Goal: Information Seeking & Learning: Learn about a topic

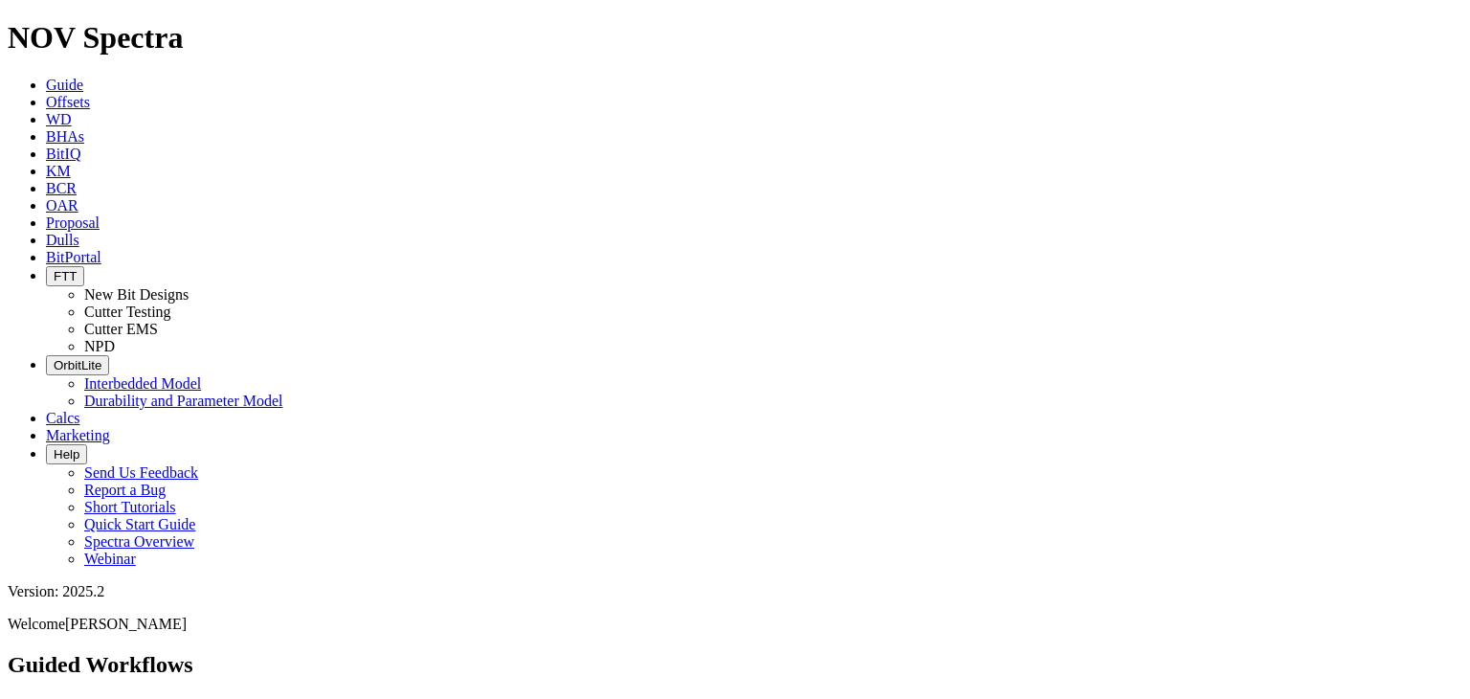
click at [84, 266] on button "FTT" at bounding box center [65, 276] width 38 height 20
click at [171, 303] on link "Cutter Testing" at bounding box center [127, 311] width 87 height 16
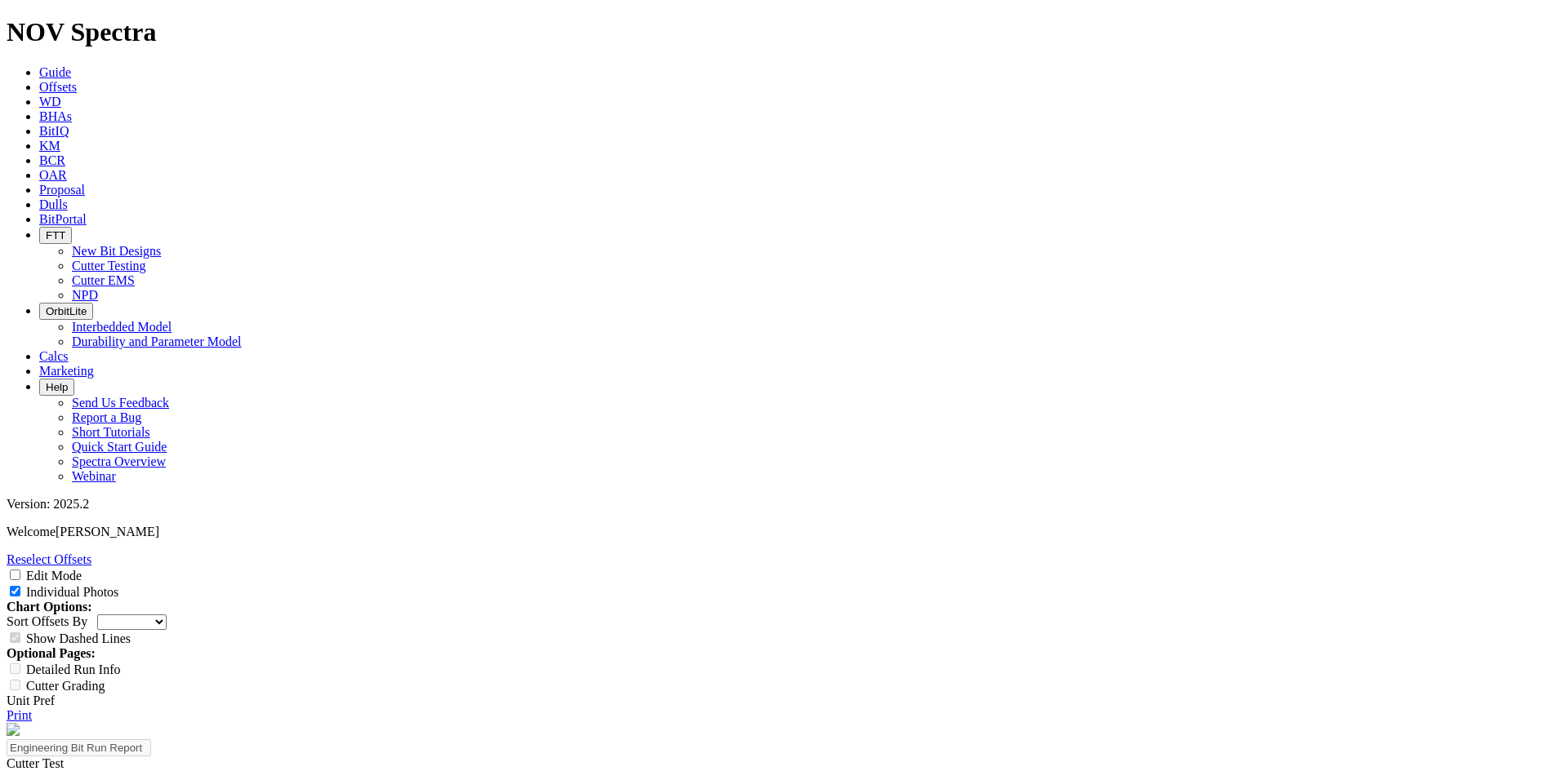
select select "Cutter"
click at [55, 694] on link "Unit Pref" at bounding box center [31, 701] width 48 height 14
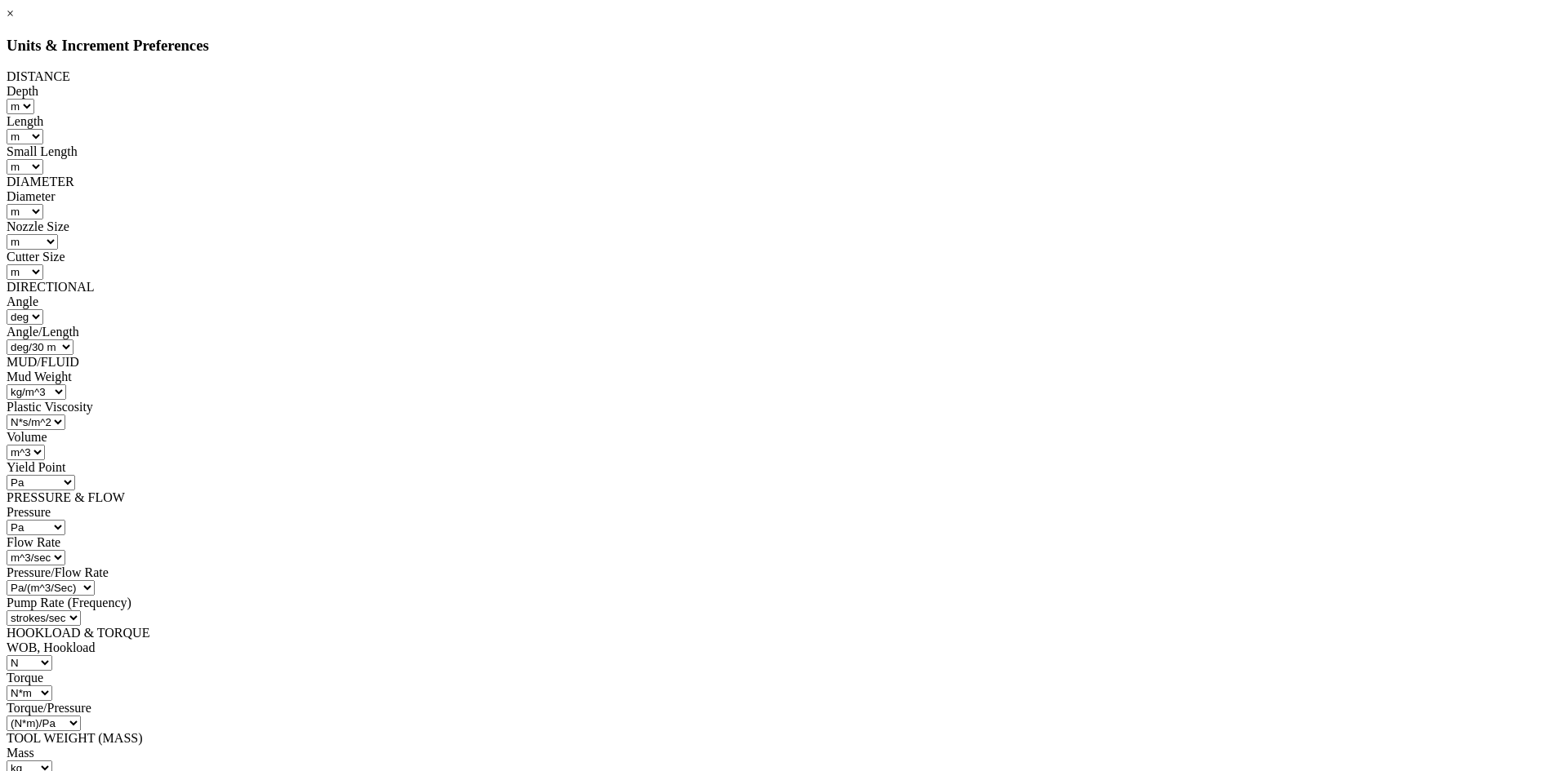
scroll to position [109, 0]
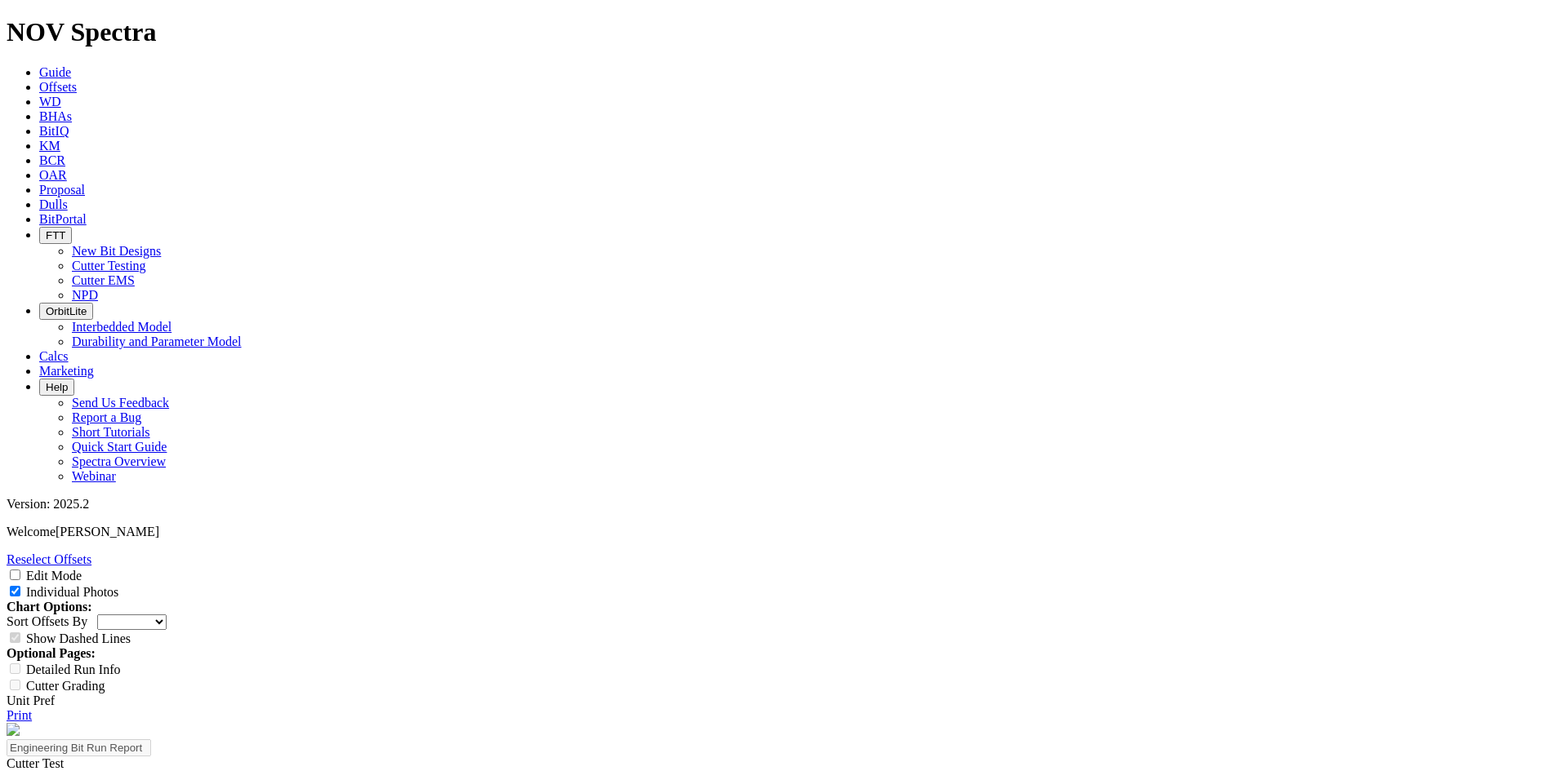
drag, startPoint x: 986, startPoint y: 243, endPoint x: 1017, endPoint y: 242, distance: 31.0
drag, startPoint x: 990, startPoint y: 242, endPoint x: 1012, endPoint y: 242, distance: 22.0
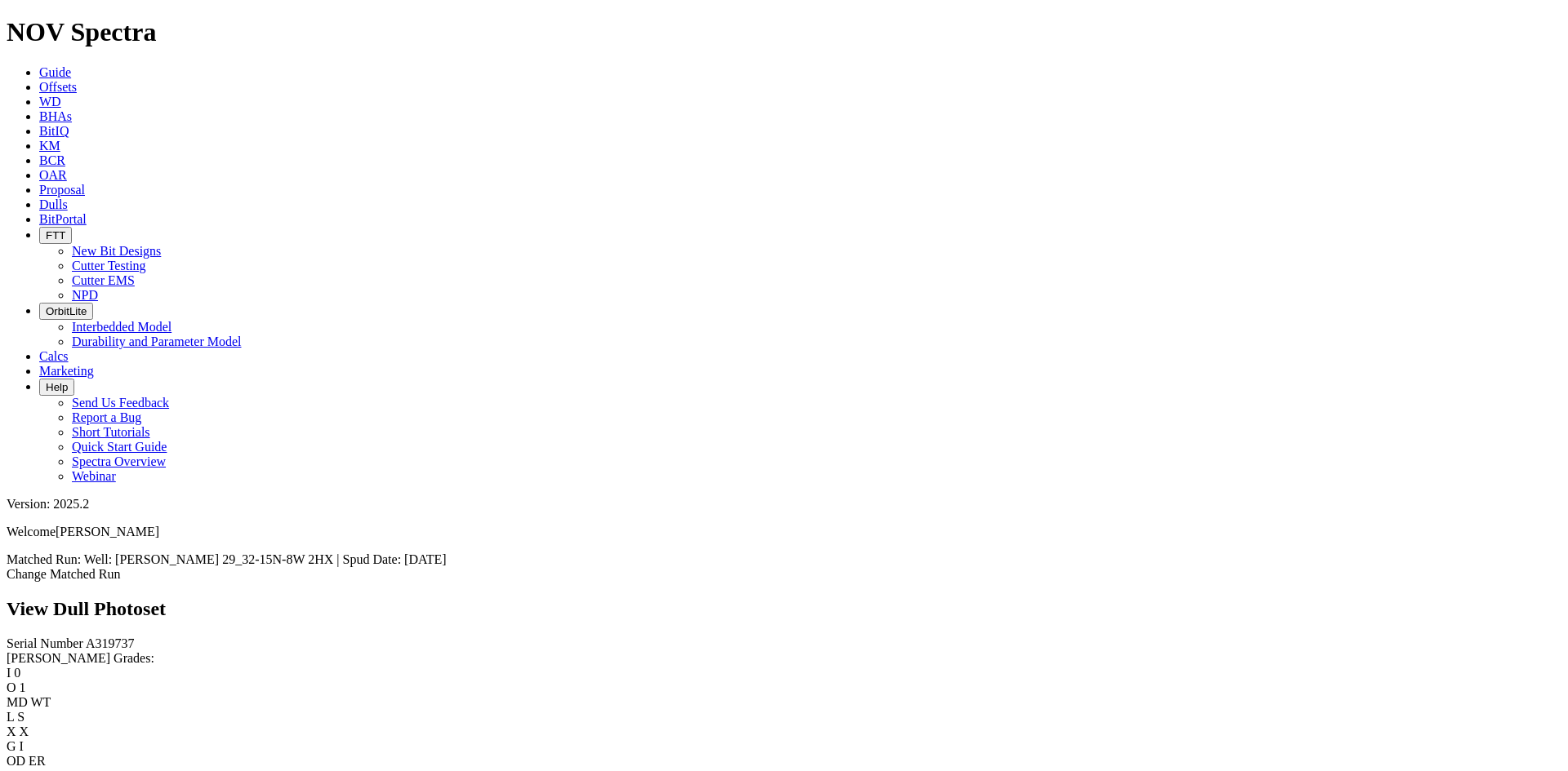
scroll to position [243, 0]
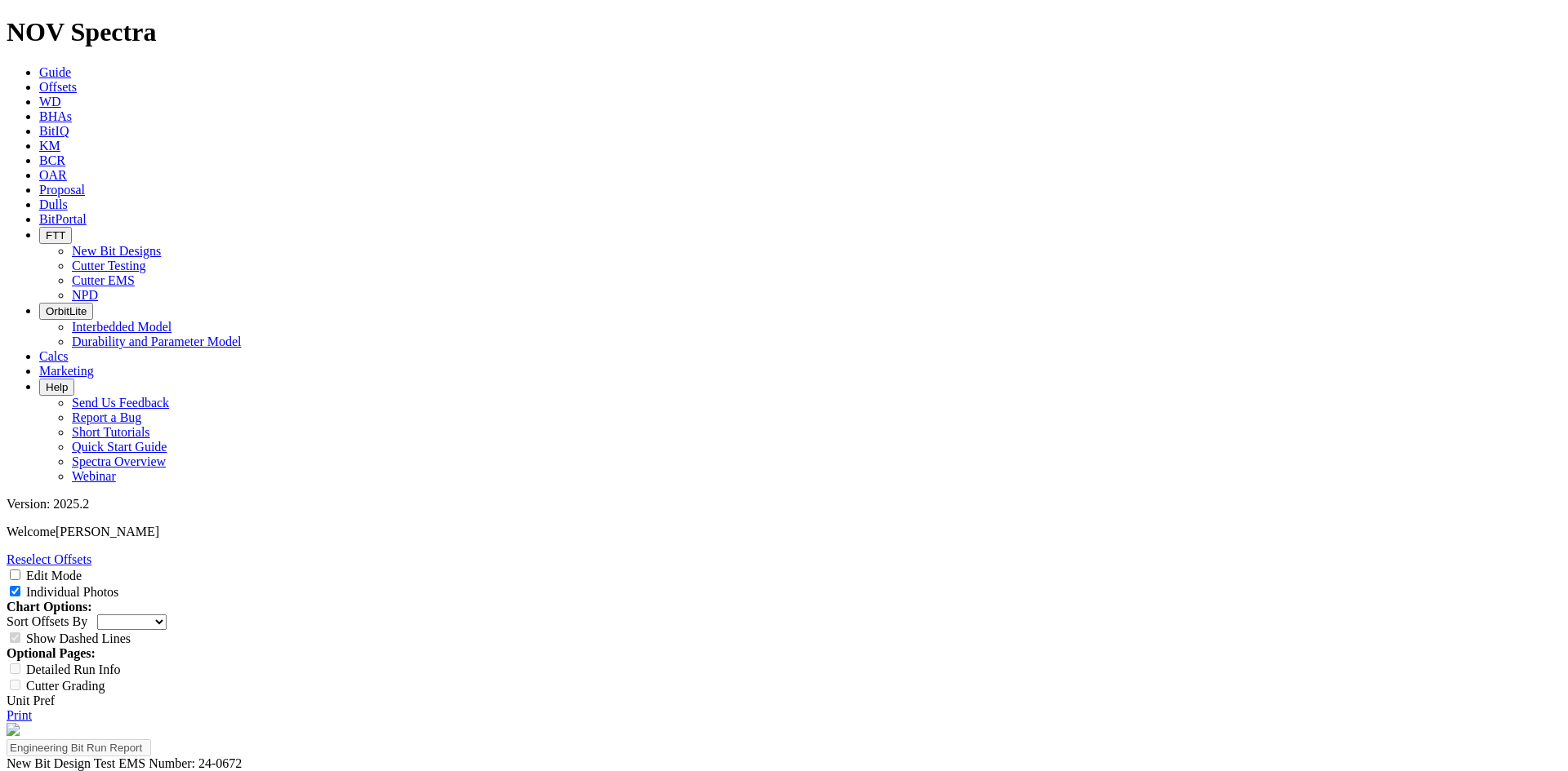
select select "New Bit Design"
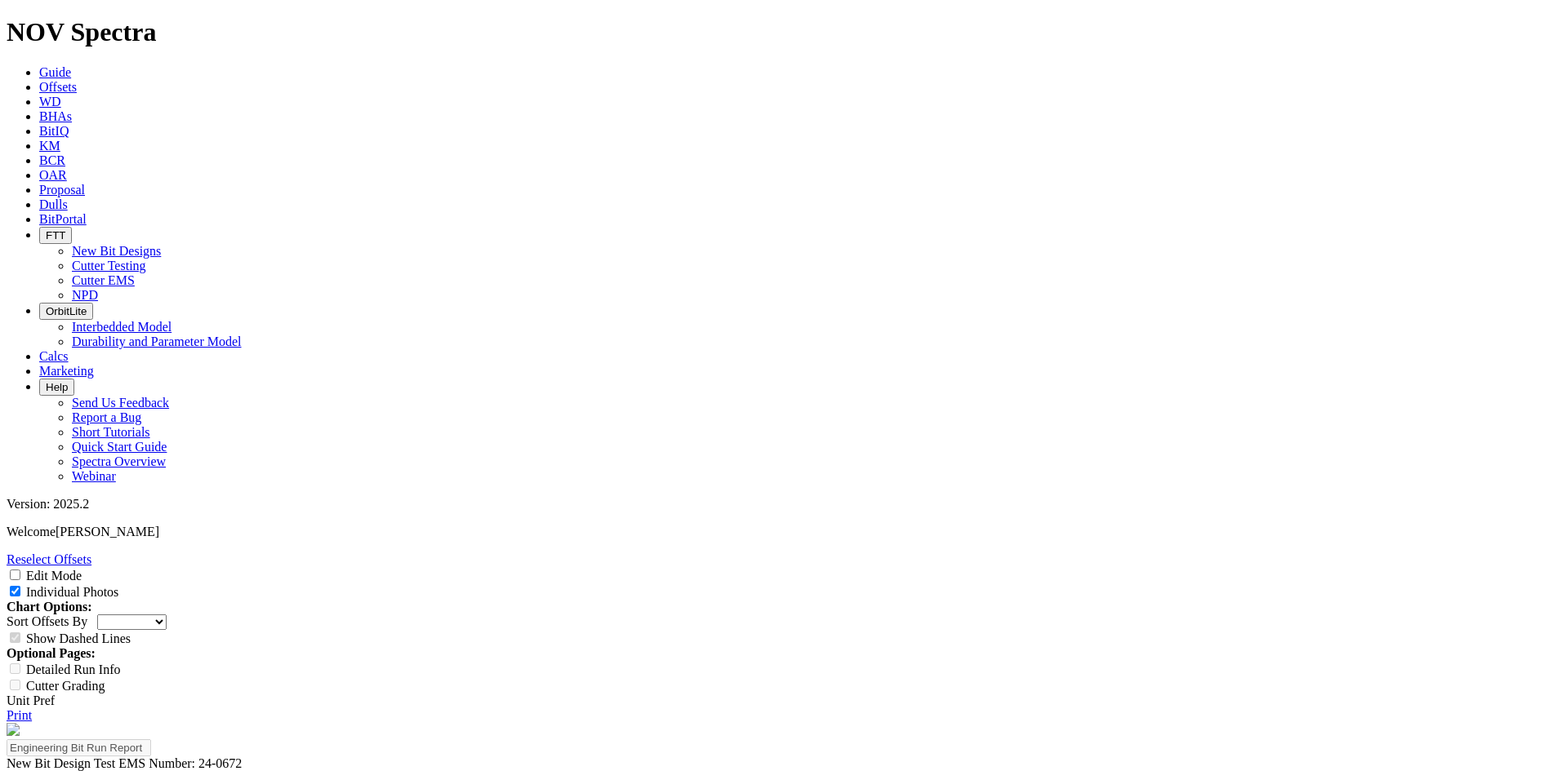
select select "New Bit Design"
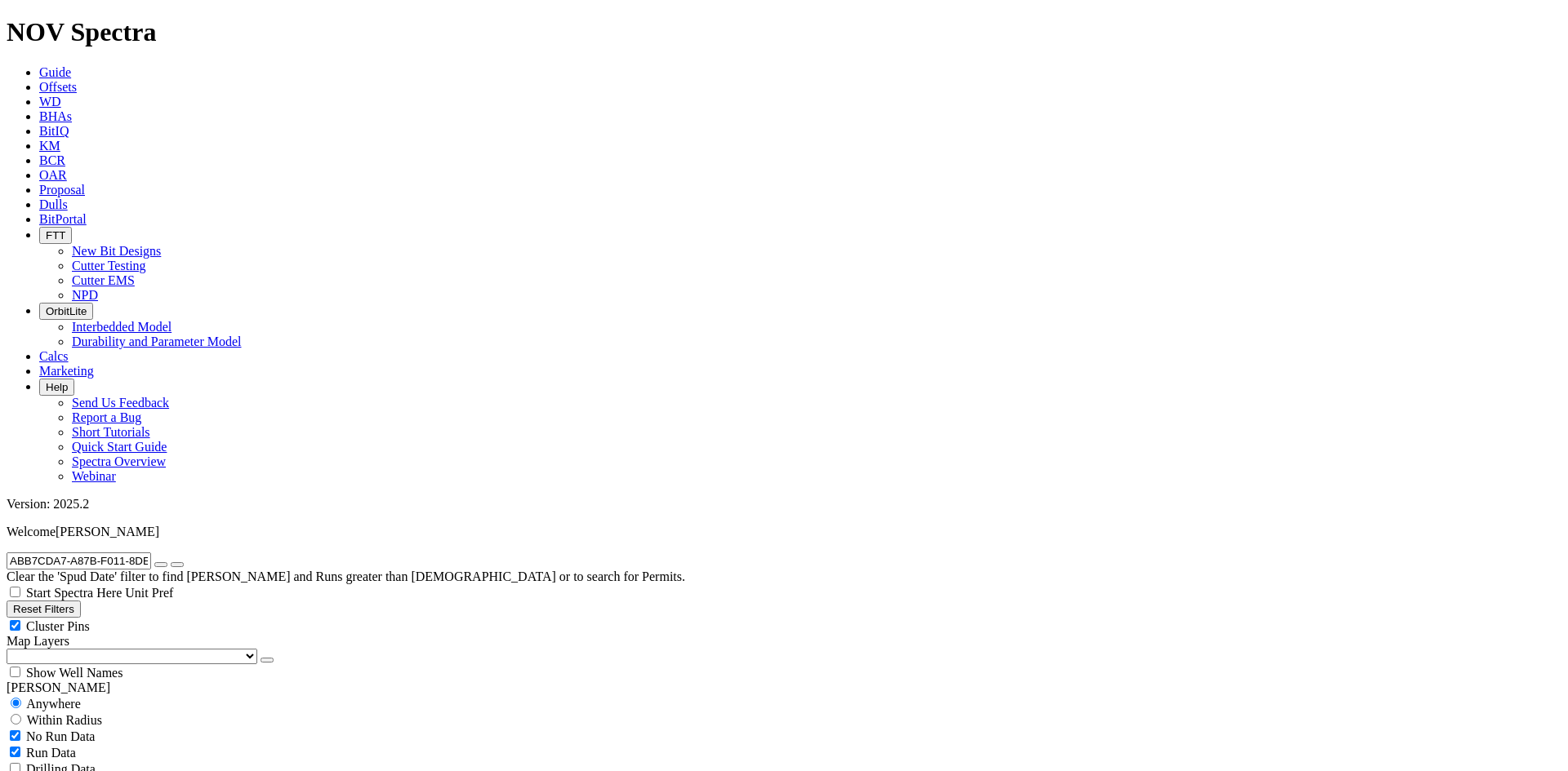
radio input "false"
radio input "true"
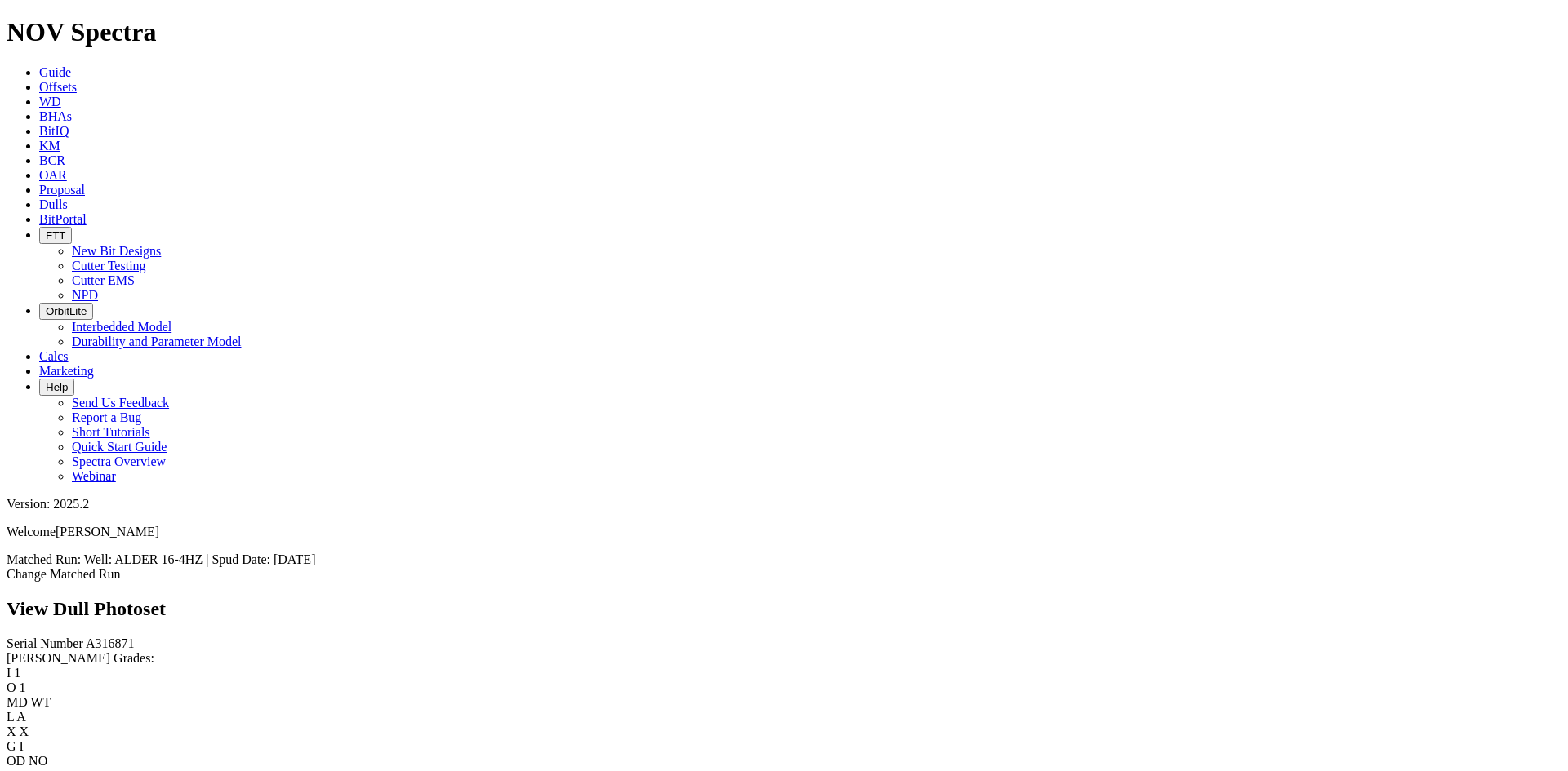
scroll to position [732, 0]
